Goal: Transaction & Acquisition: Purchase product/service

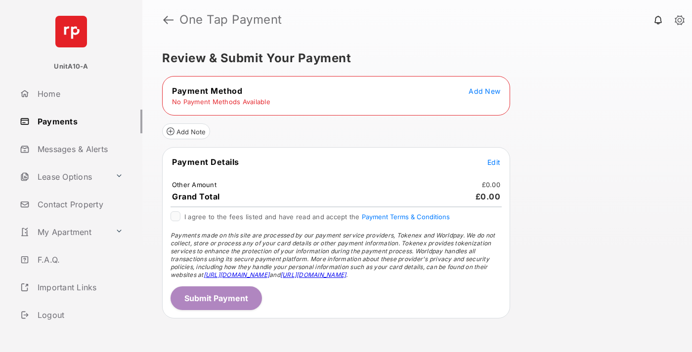
click at [484, 91] on span "Add New" at bounding box center [485, 91] width 32 height 8
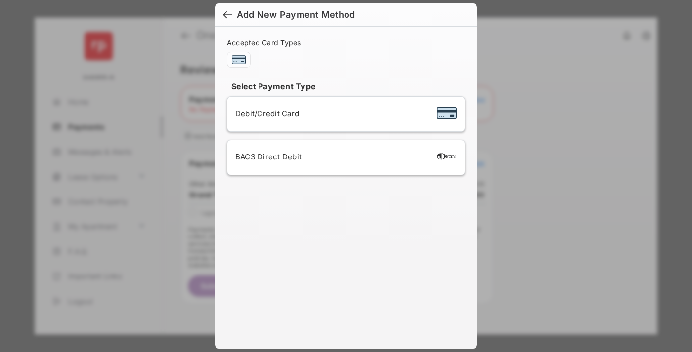
click at [264, 113] on span "Debit/Credit Card" at bounding box center [267, 113] width 64 height 9
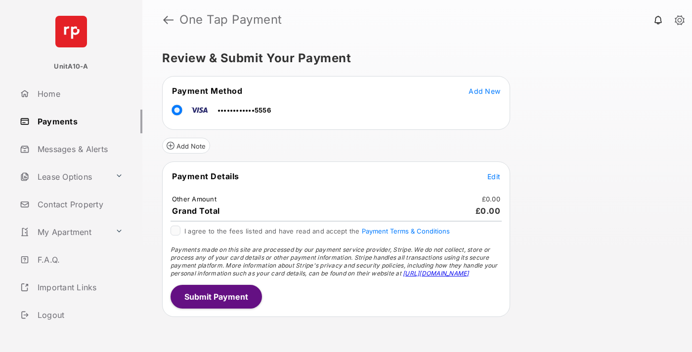
click at [494, 176] on span "Edit" at bounding box center [493, 176] width 13 height 8
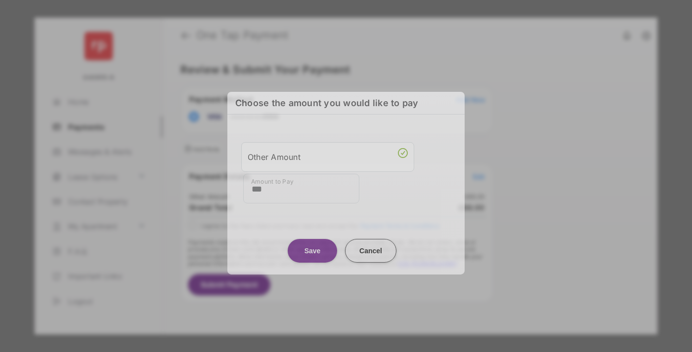
type input "***"
click at [312, 252] on button "Save" at bounding box center [312, 251] width 49 height 24
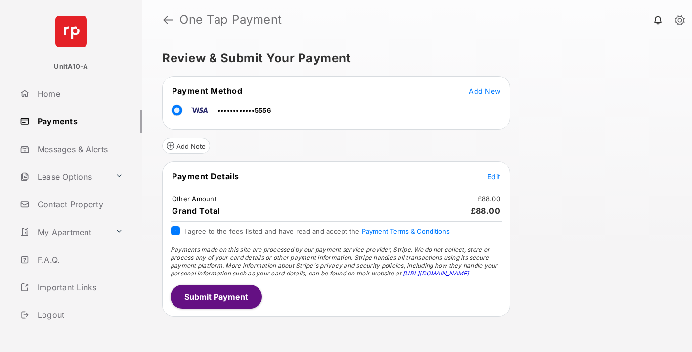
click at [215, 297] on button "Submit Payment" at bounding box center [216, 297] width 91 height 24
